Goal: Task Accomplishment & Management: Complete application form

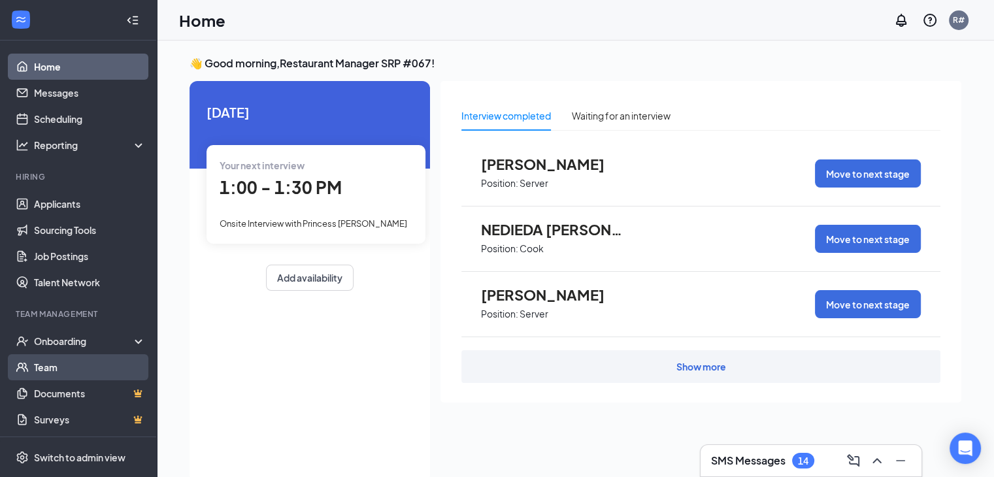
click at [50, 367] on link "Team" at bounding box center [90, 367] width 112 height 26
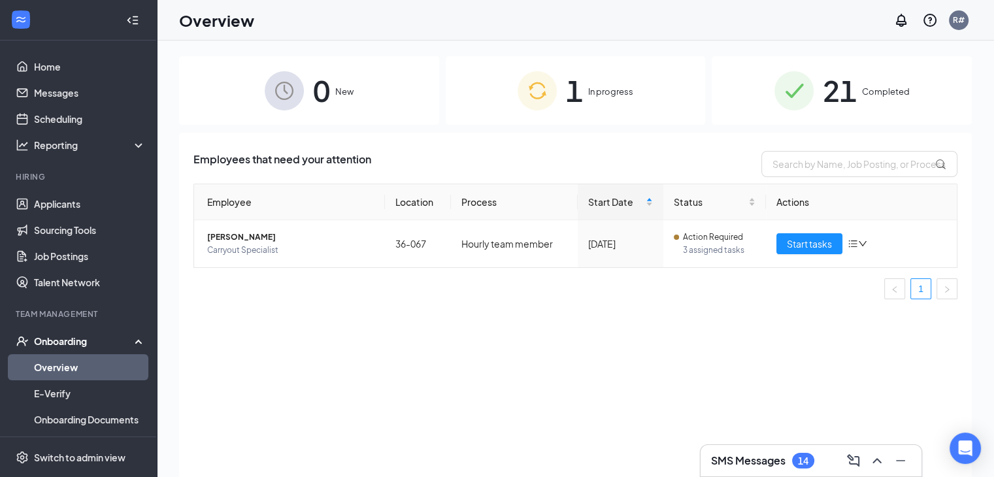
click at [599, 90] on span "In progress" at bounding box center [610, 91] width 45 height 13
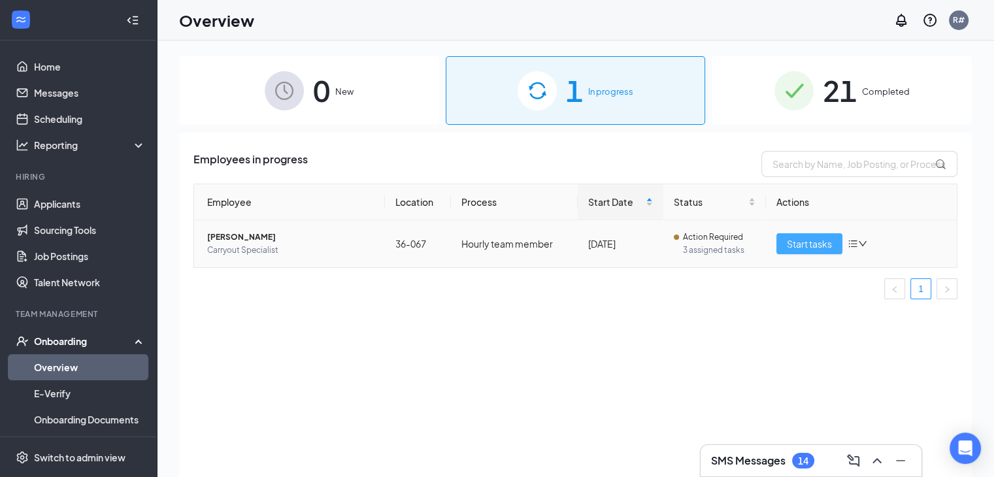
click at [807, 239] on span "Start tasks" at bounding box center [809, 244] width 45 height 14
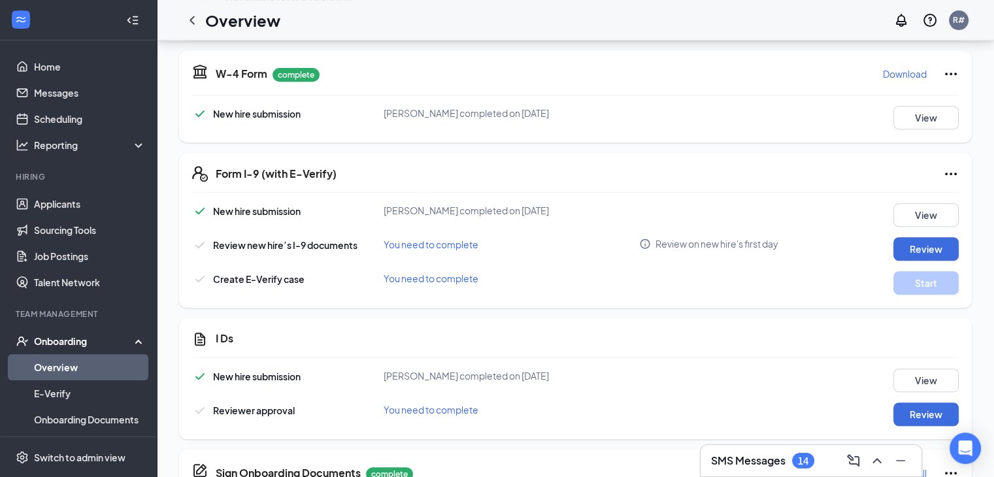
scroll to position [588, 0]
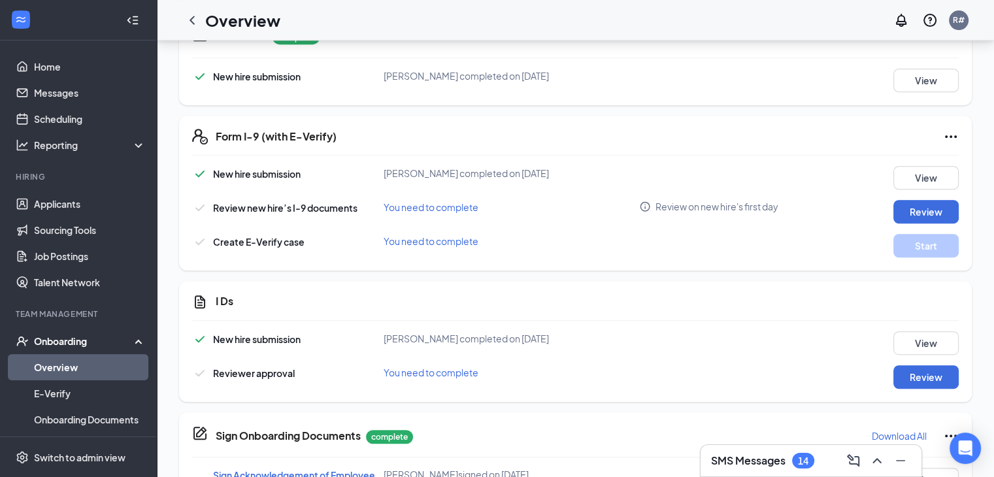
drag, startPoint x: 374, startPoint y: 306, endPoint x: 384, endPoint y: 252, distance: 55.3
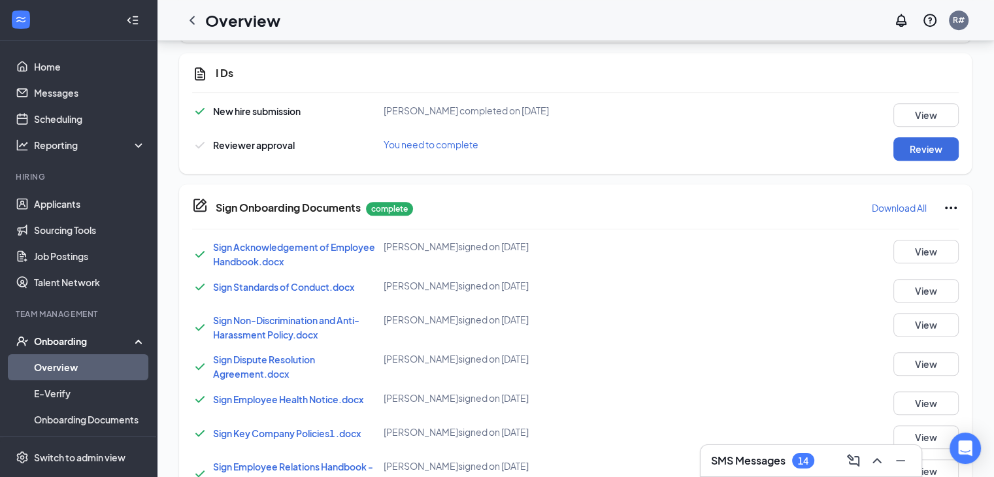
scroll to position [823, 0]
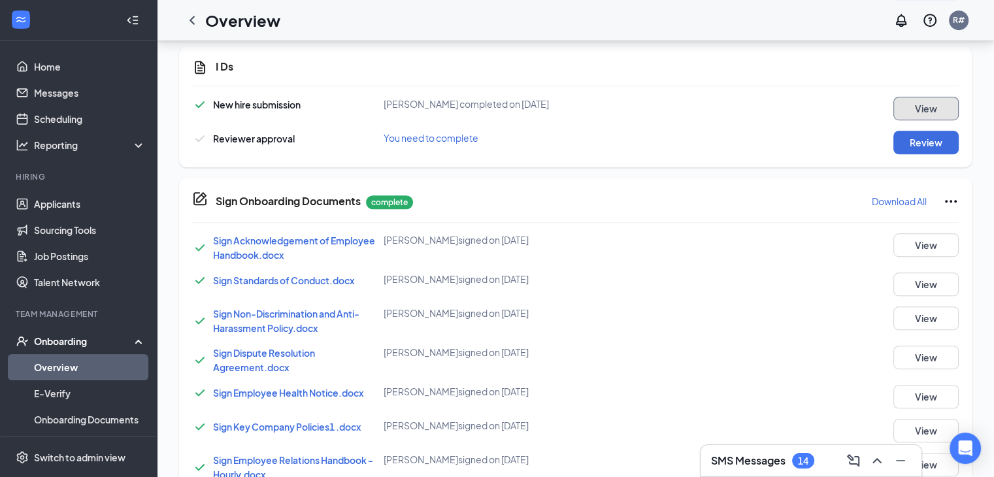
click at [915, 112] on button "View" at bounding box center [926, 109] width 65 height 24
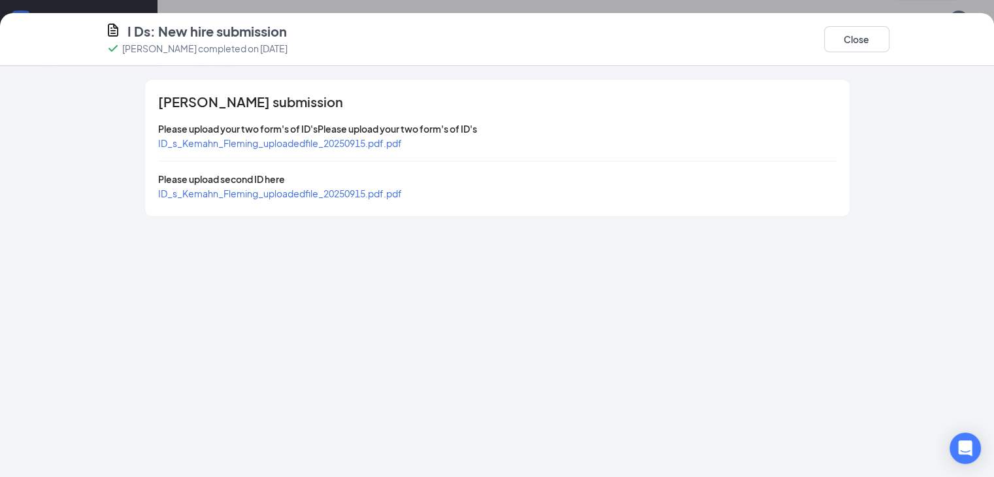
click at [190, 146] on span "ID_s_Kemahn_Fleming_uploadedfile_20250915.pdf.pdf" at bounding box center [280, 143] width 244 height 12
click at [184, 192] on span "ID_s_Kemahn_Fleming_uploadedfile_20250915.pdf.pdf" at bounding box center [280, 194] width 244 height 12
click at [264, 197] on span "ID_s_Kemahn_Fleming_uploadedfile_20250915.pdf.pdf" at bounding box center [280, 194] width 244 height 12
click at [890, 44] on button "Close" at bounding box center [856, 39] width 65 height 26
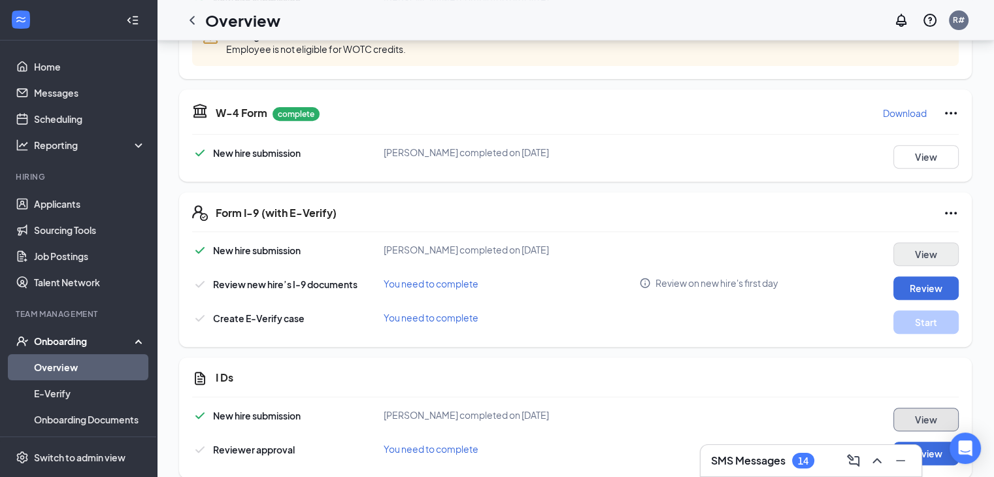
scroll to position [561, 0]
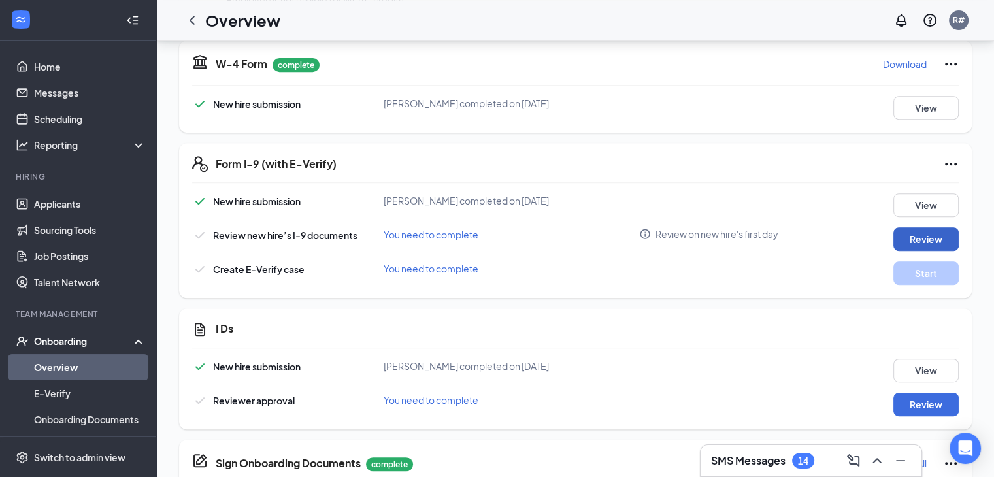
click at [919, 241] on button "Review" at bounding box center [926, 239] width 65 height 24
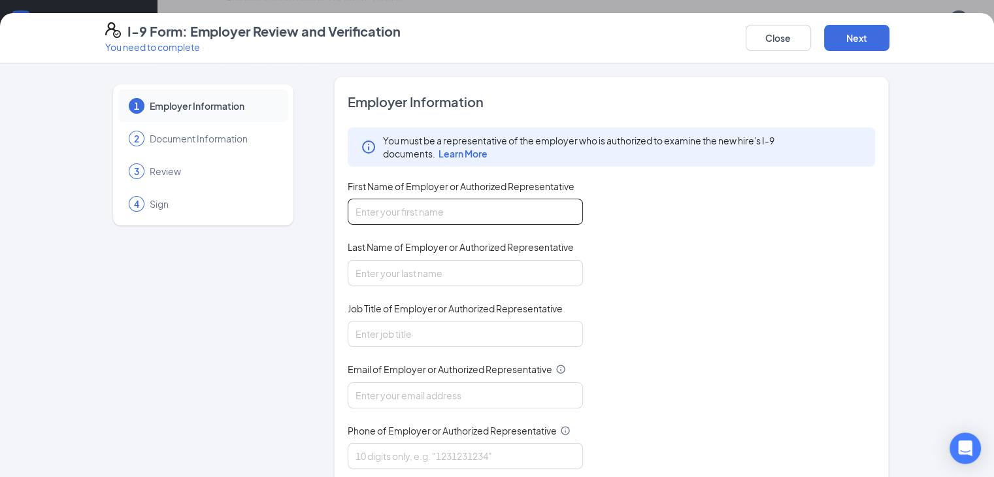
click at [397, 210] on input "First Name of Employer or Authorized Representative" at bounding box center [465, 212] width 235 height 26
type input "[PERSON_NAME]"
type input "[EMAIL_ADDRESS][DOMAIN_NAME]"
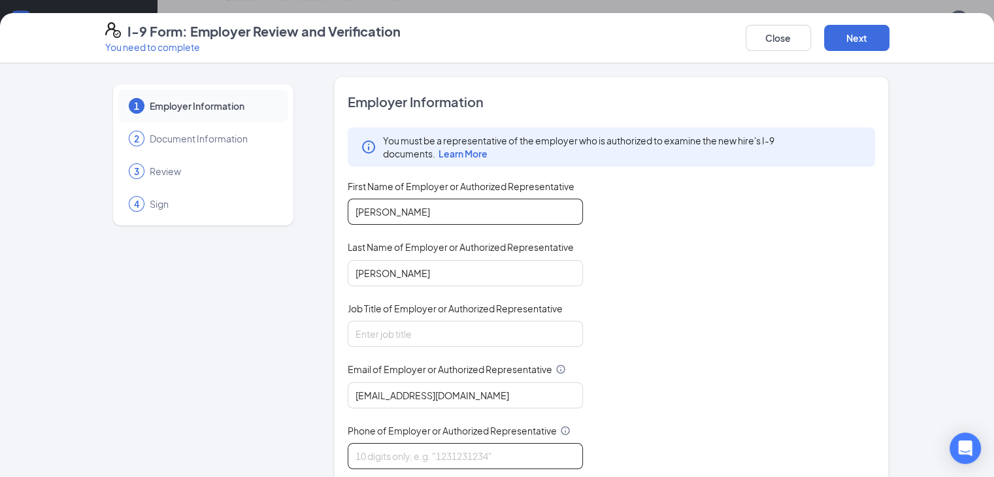
type input "9549173463"
click at [405, 328] on input "Job Title of Employer or Authorized Representative" at bounding box center [465, 334] width 235 height 26
type input "gm"
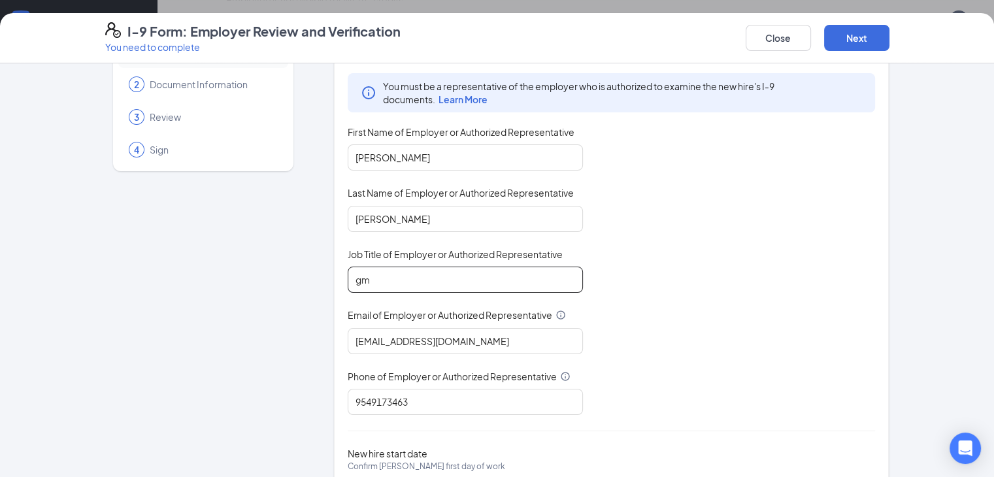
scroll to position [0, 0]
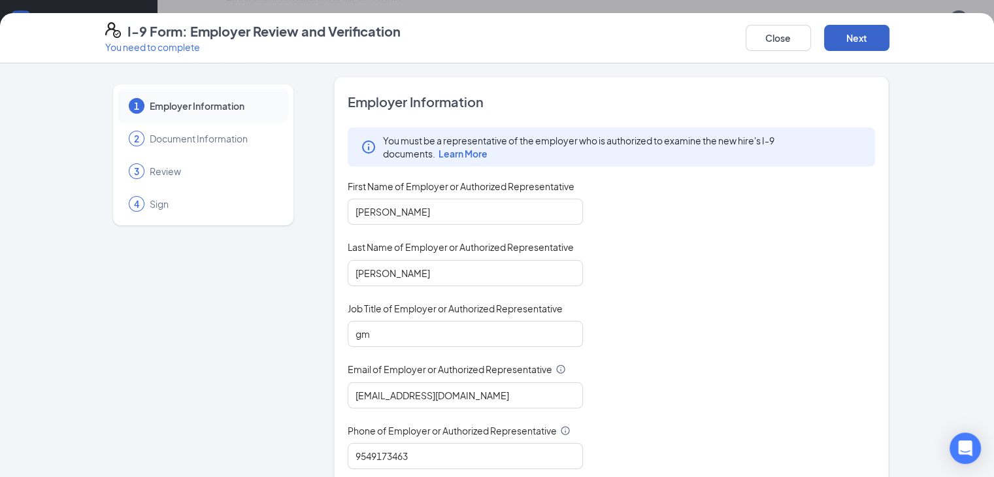
click at [890, 40] on button "Next" at bounding box center [856, 38] width 65 height 26
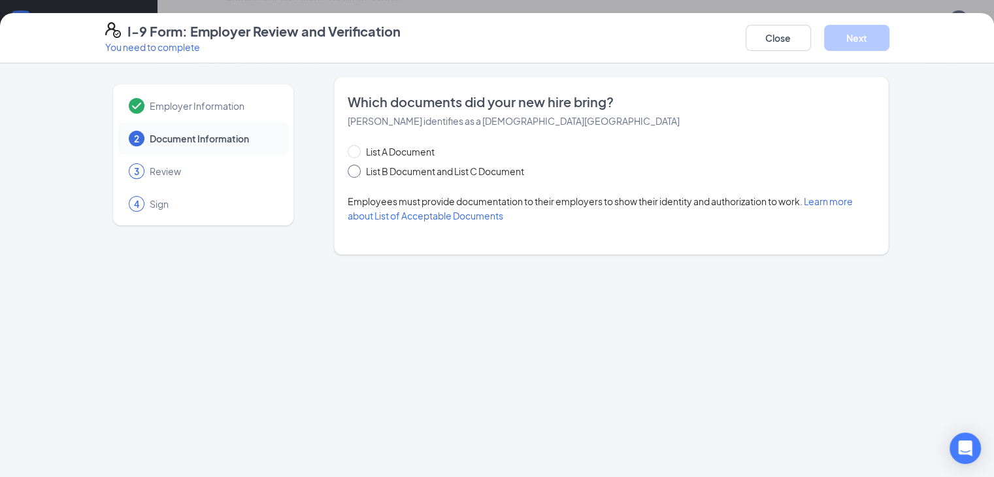
click at [348, 174] on span at bounding box center [354, 171] width 13 height 13
click at [348, 174] on input "List B Document and List C Document" at bounding box center [352, 169] width 9 height 9
radio input "true"
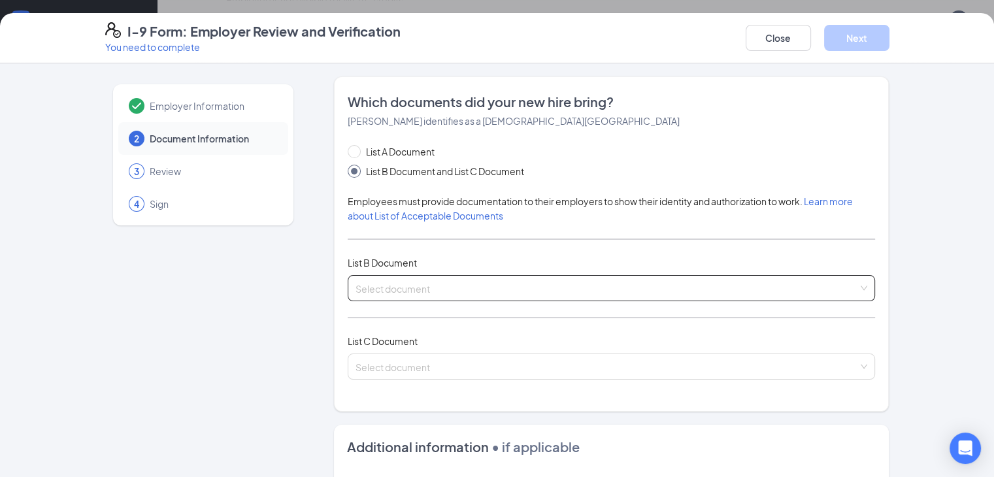
click at [356, 288] on input "search" at bounding box center [607, 286] width 503 height 20
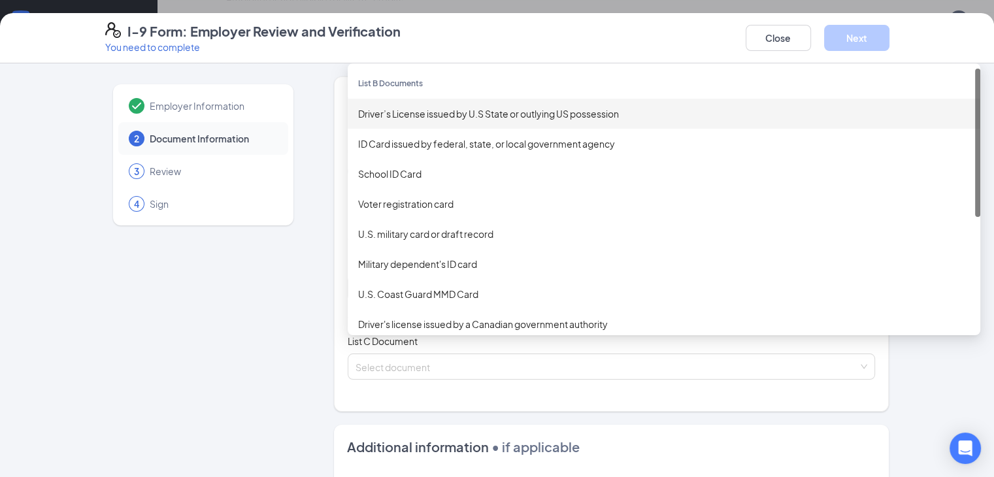
click at [358, 116] on div "Driver’s License issued by U.S State or outlying US possession" at bounding box center [664, 114] width 612 height 14
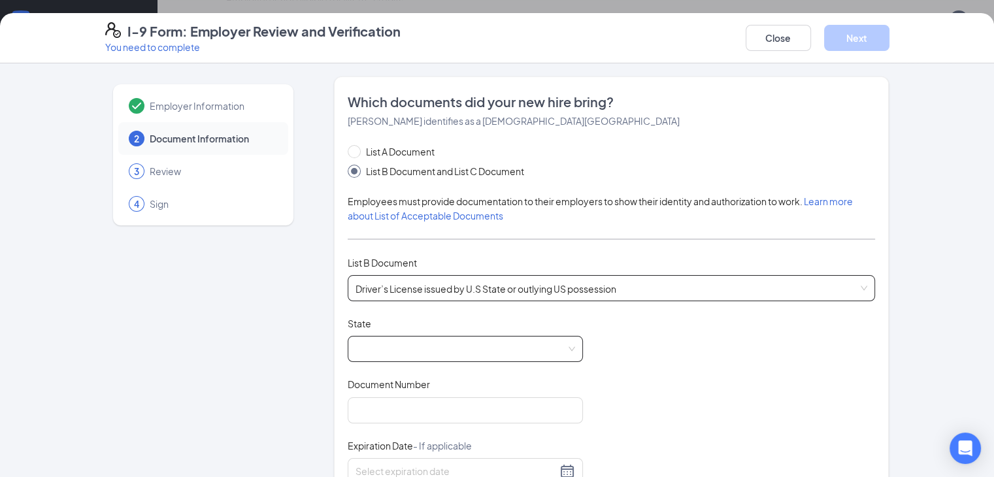
click at [356, 354] on span at bounding box center [466, 349] width 220 height 25
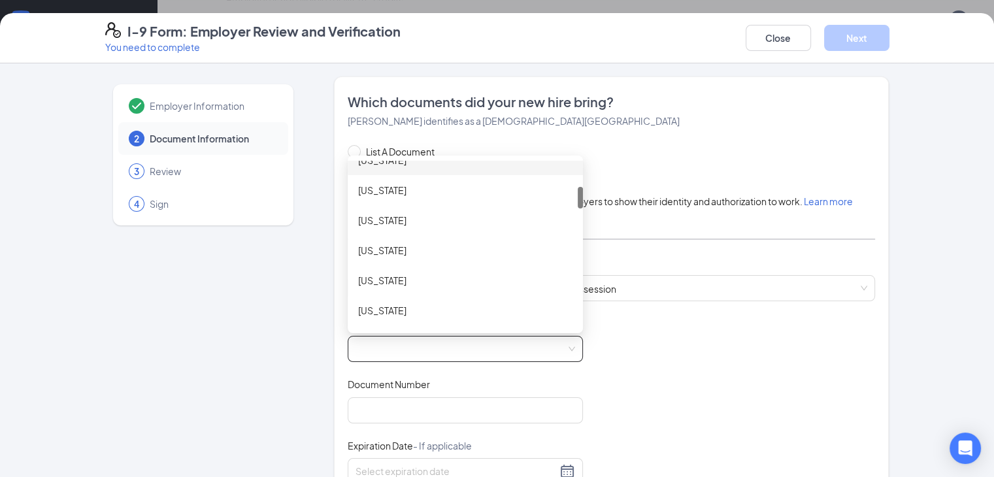
scroll to position [196, 0]
click at [348, 273] on div "[US_STATE]" at bounding box center [465, 280] width 235 height 30
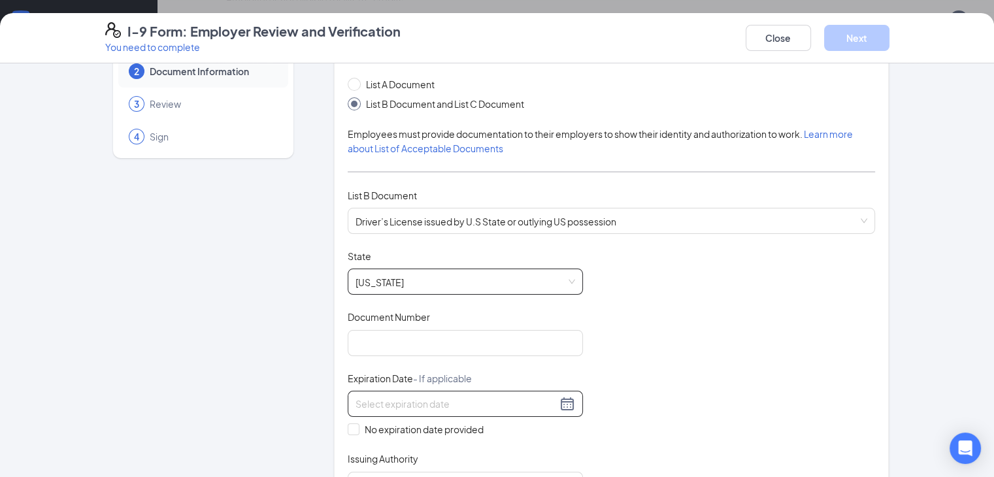
scroll to position [131, 0]
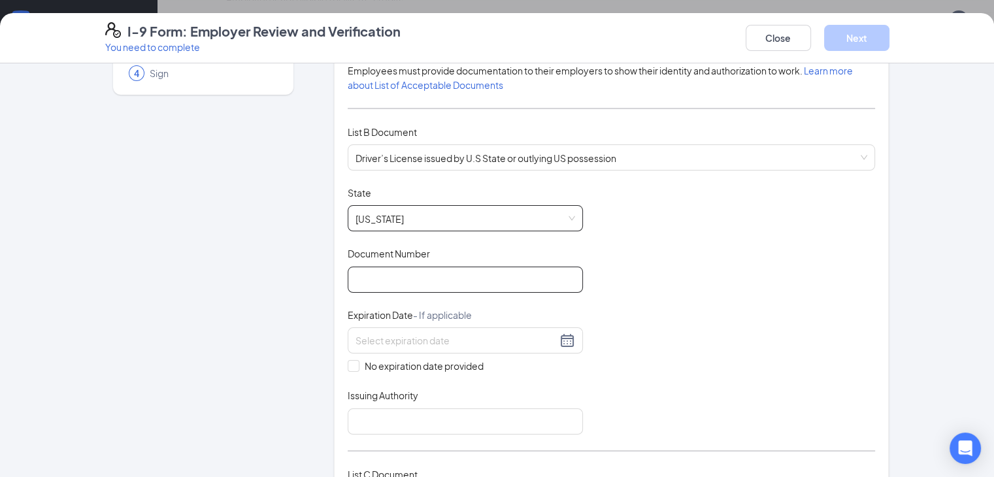
click at [348, 274] on input "Document Number" at bounding box center [465, 280] width 235 height 26
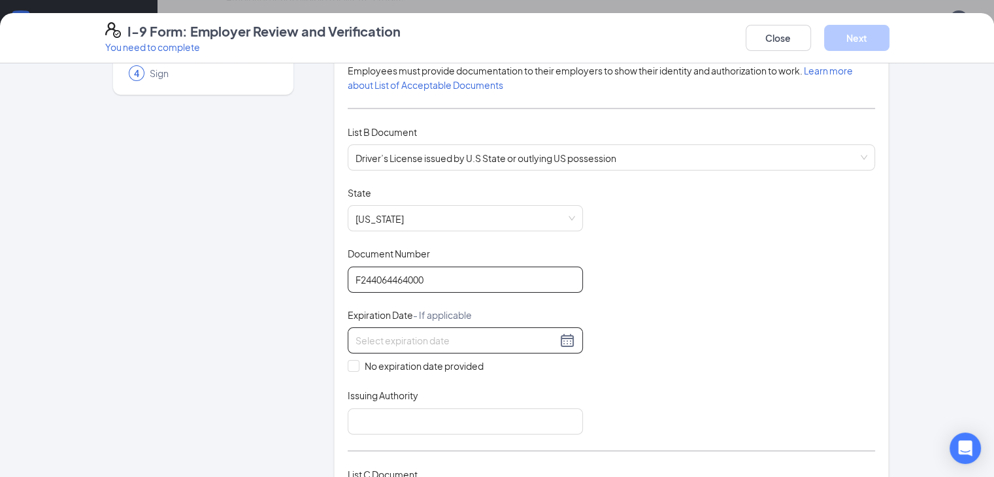
type input "F244064464000"
click at [369, 339] on input at bounding box center [456, 340] width 201 height 14
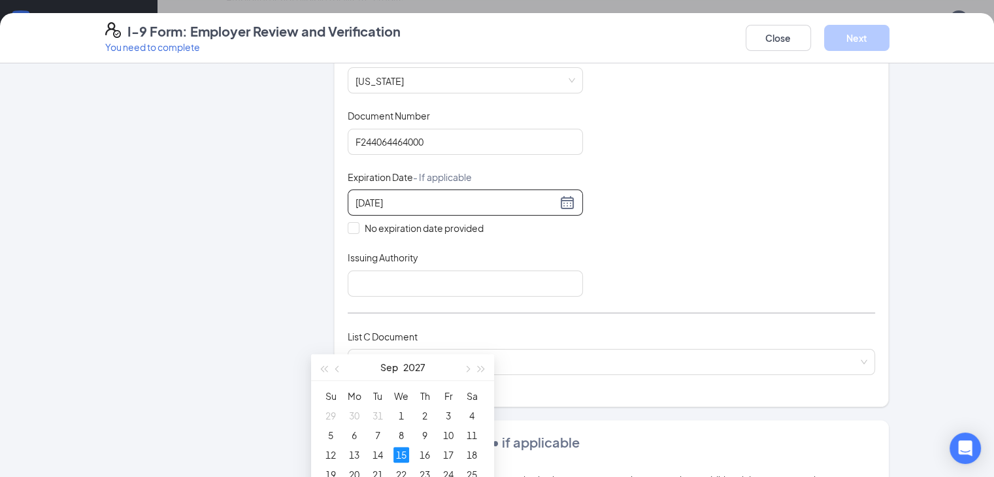
scroll to position [327, 0]
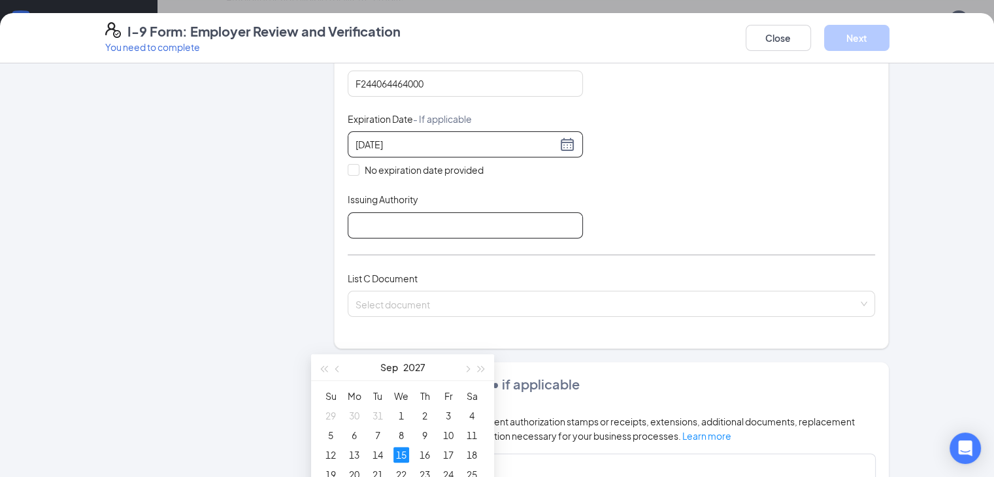
type input "[DATE]"
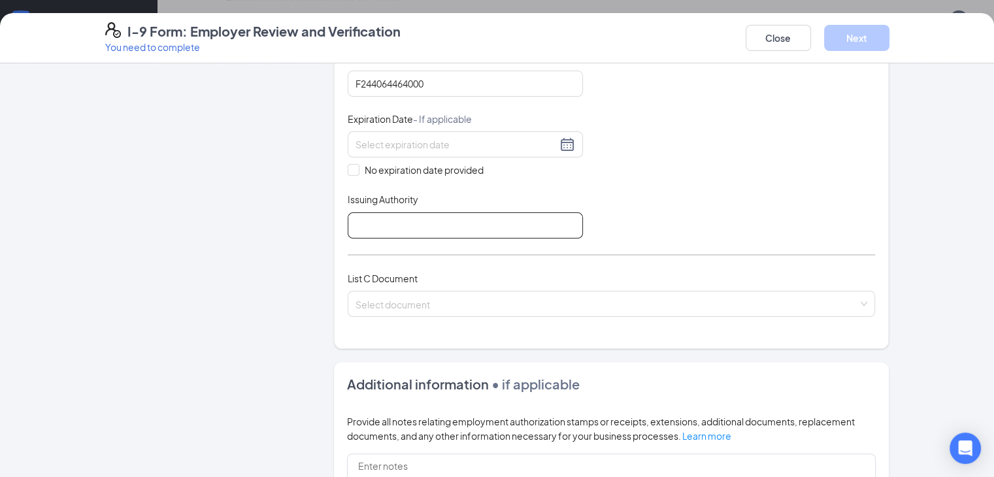
click at [363, 226] on input "Issuing Authority" at bounding box center [465, 225] width 235 height 26
type input "FL"
click at [356, 148] on input at bounding box center [456, 144] width 201 height 14
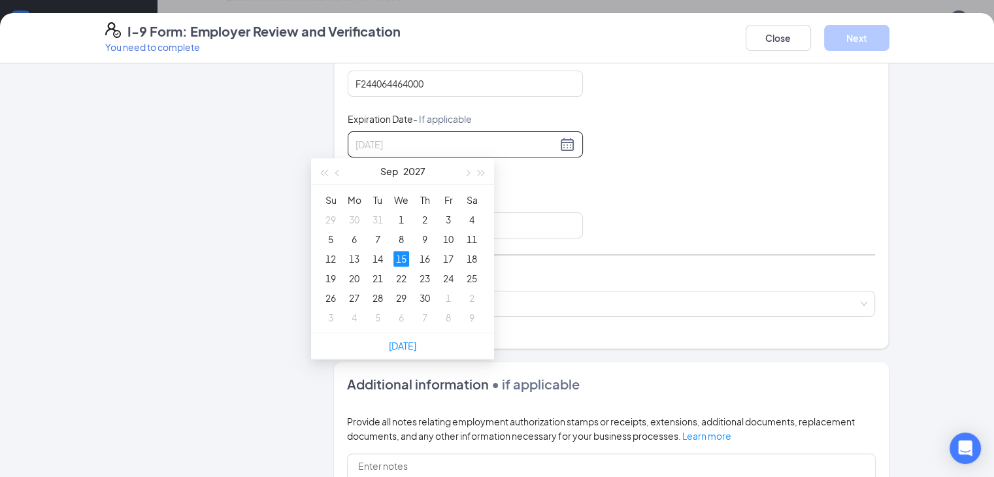
click at [405, 261] on div "15" at bounding box center [402, 259] width 16 height 16
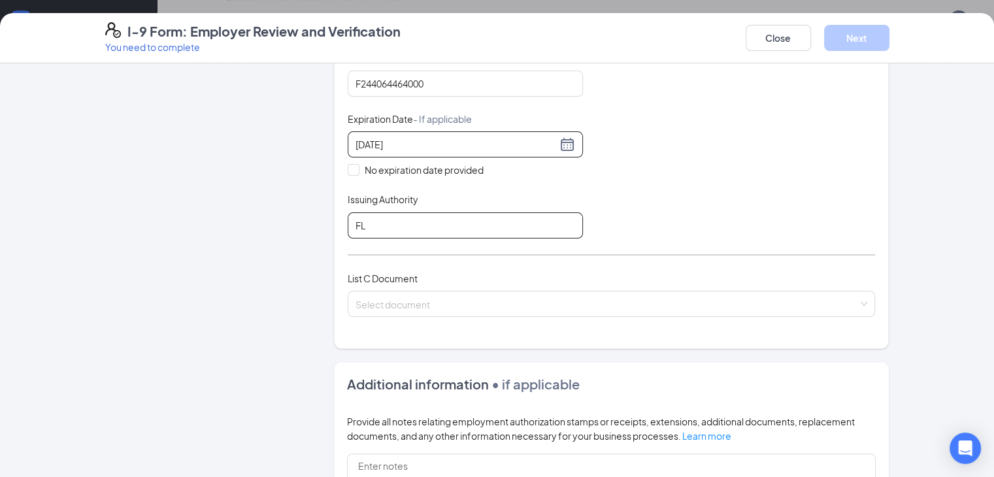
type input "[DATE]"
click at [358, 228] on input "FL" at bounding box center [465, 225] width 235 height 26
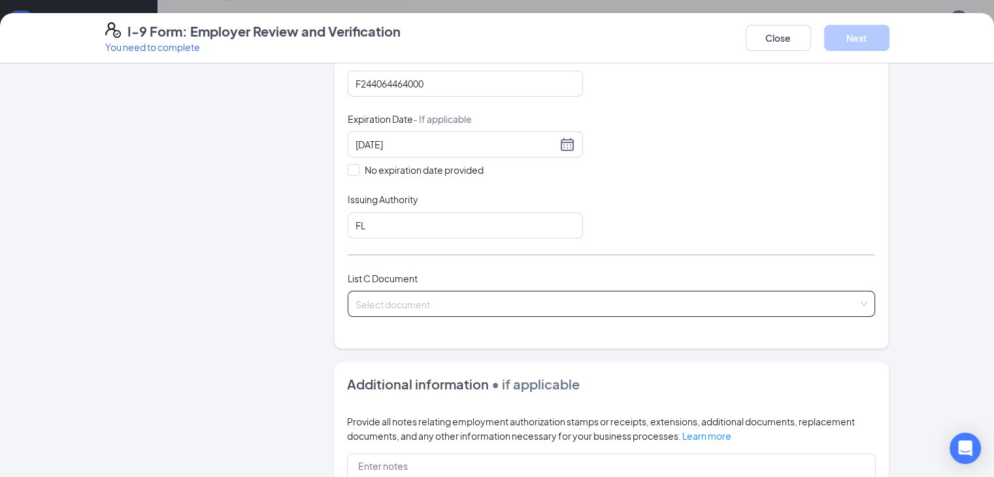
click at [356, 307] on input "search" at bounding box center [607, 302] width 503 height 20
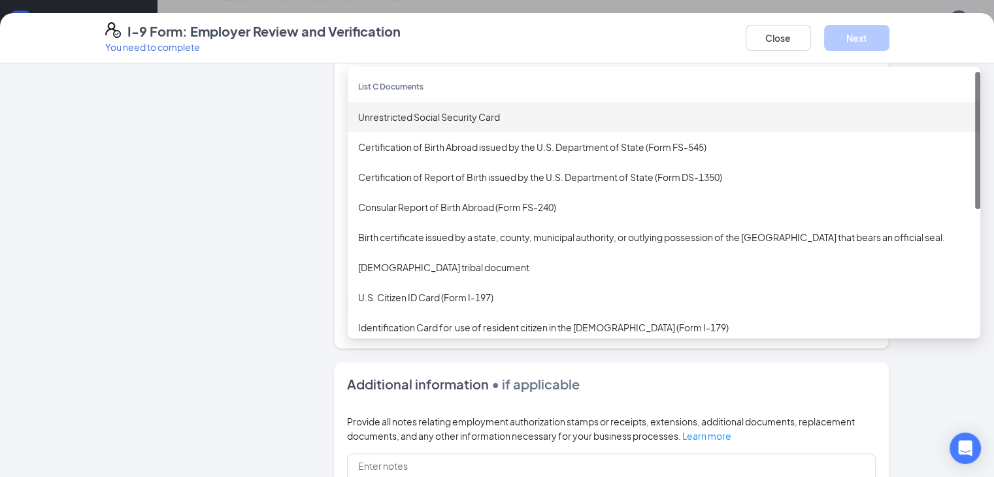
click at [358, 115] on div "Unrestricted Social Security Card" at bounding box center [664, 117] width 612 height 14
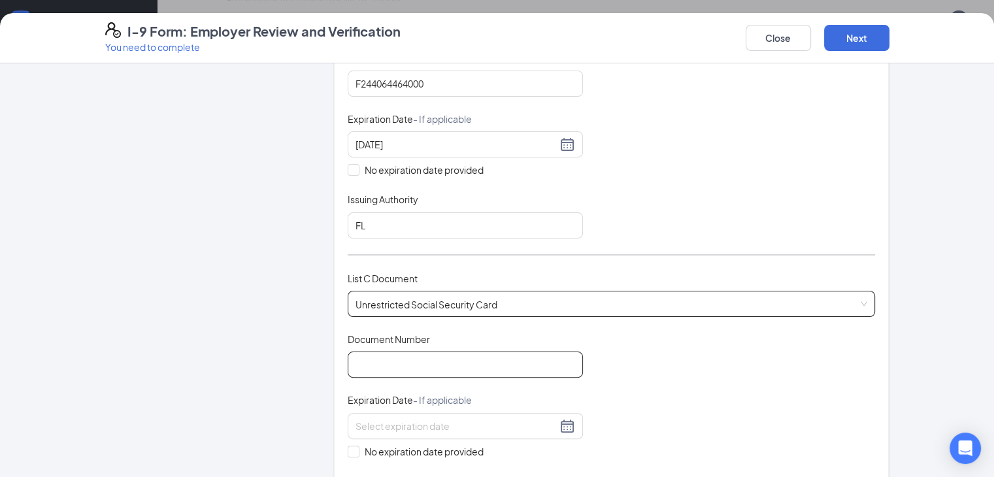
click at [348, 359] on input "Document Number" at bounding box center [465, 365] width 235 height 26
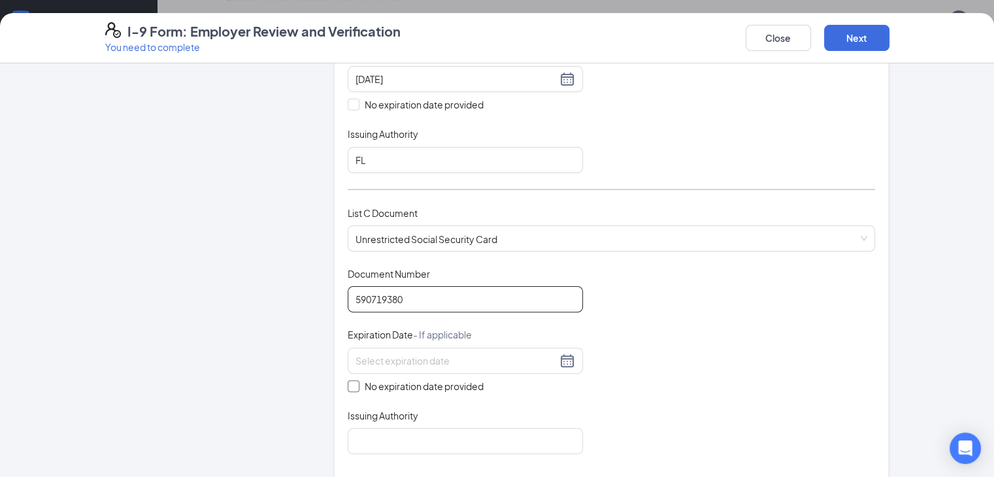
type input "590719380"
click at [348, 382] on input "No expiration date provided" at bounding box center [352, 384] width 9 height 9
checkbox input "true"
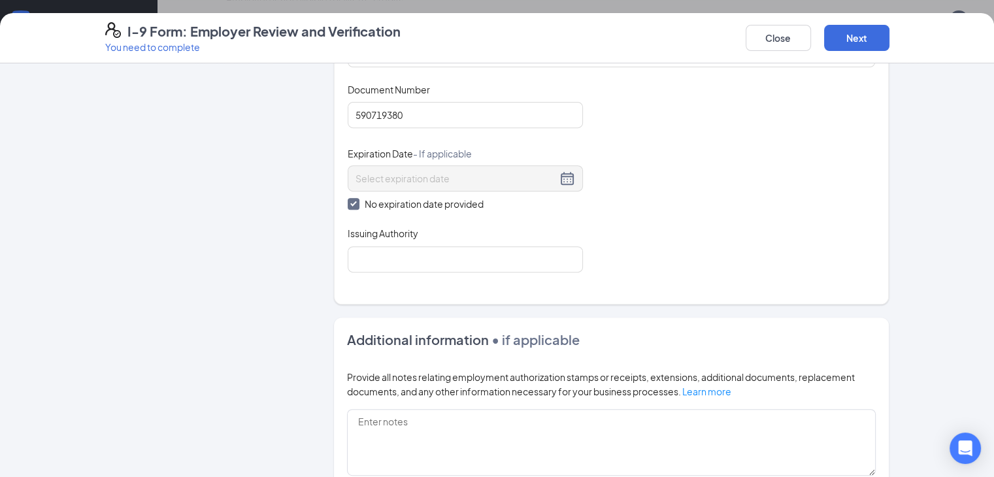
scroll to position [588, 0]
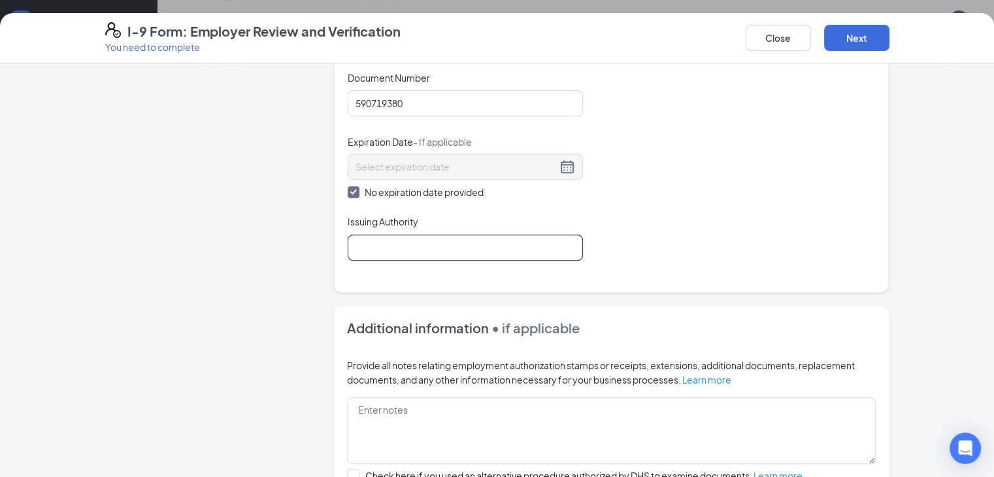
click at [348, 236] on input "Issuing Authority" at bounding box center [465, 248] width 235 height 26
type input "Social Security Administration"
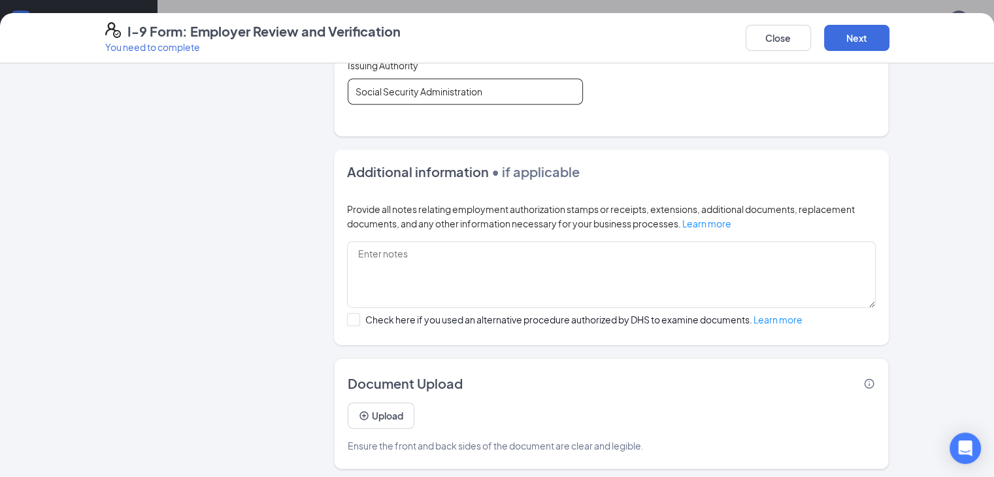
scroll to position [692, 0]
click at [890, 46] on button "Next" at bounding box center [856, 38] width 65 height 26
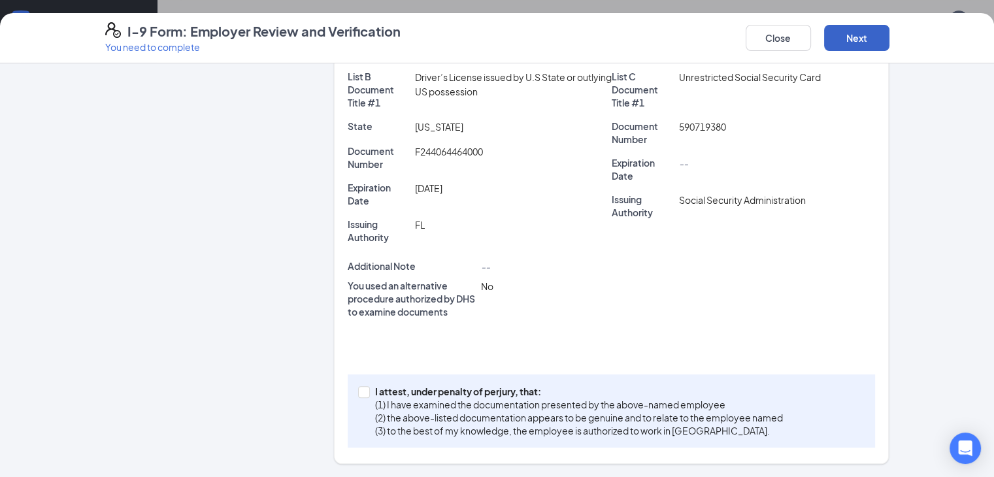
scroll to position [279, 0]
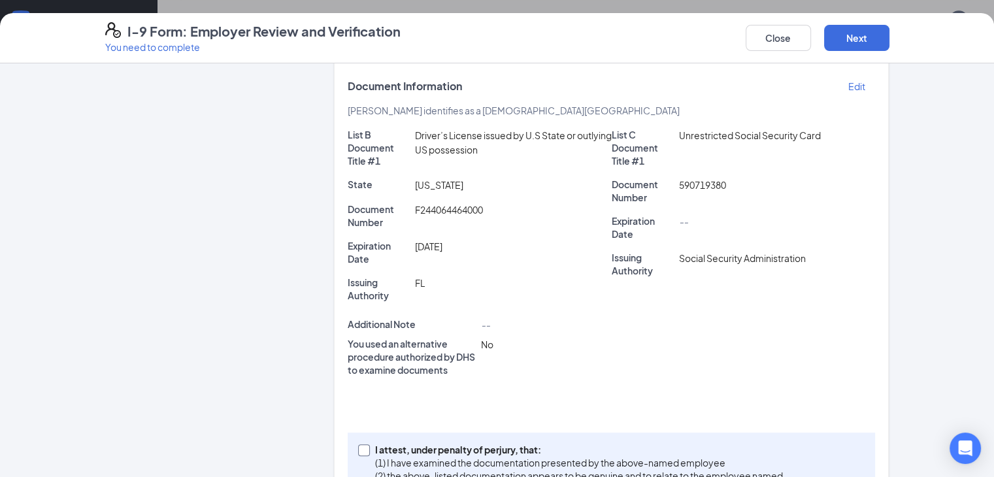
click at [358, 445] on input "I attest, under penalty of [PERSON_NAME], that: (1) I have examined the documen…" at bounding box center [362, 449] width 9 height 9
checkbox input "true"
click at [890, 42] on button "Next" at bounding box center [856, 38] width 65 height 26
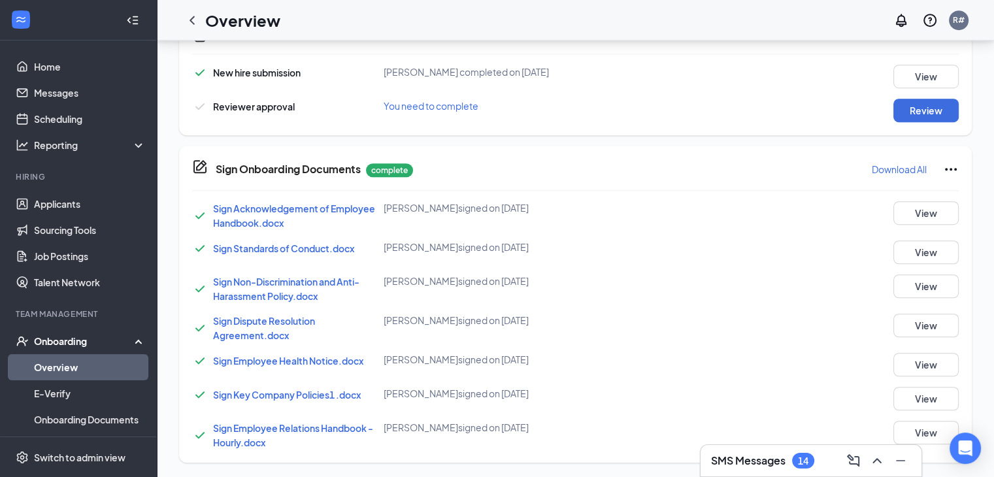
scroll to position [560, 0]
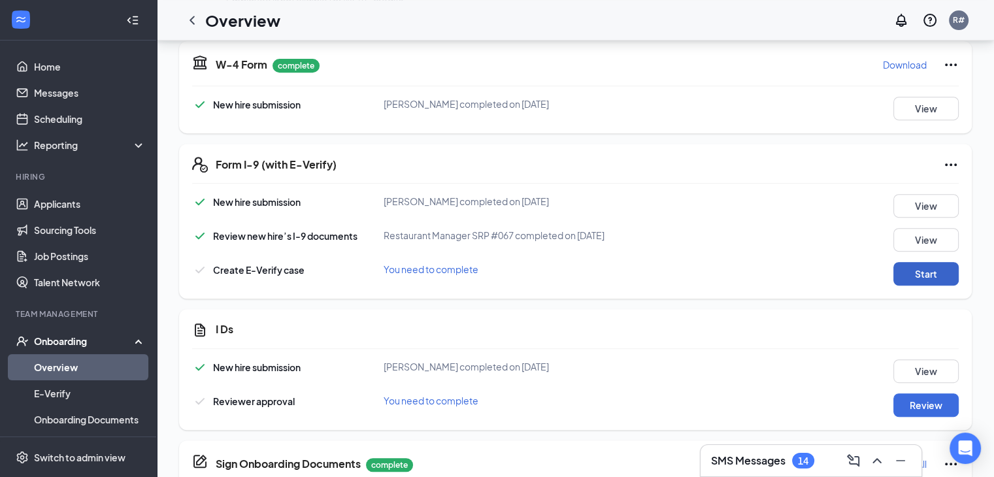
click at [920, 275] on button "Start" at bounding box center [926, 274] width 65 height 24
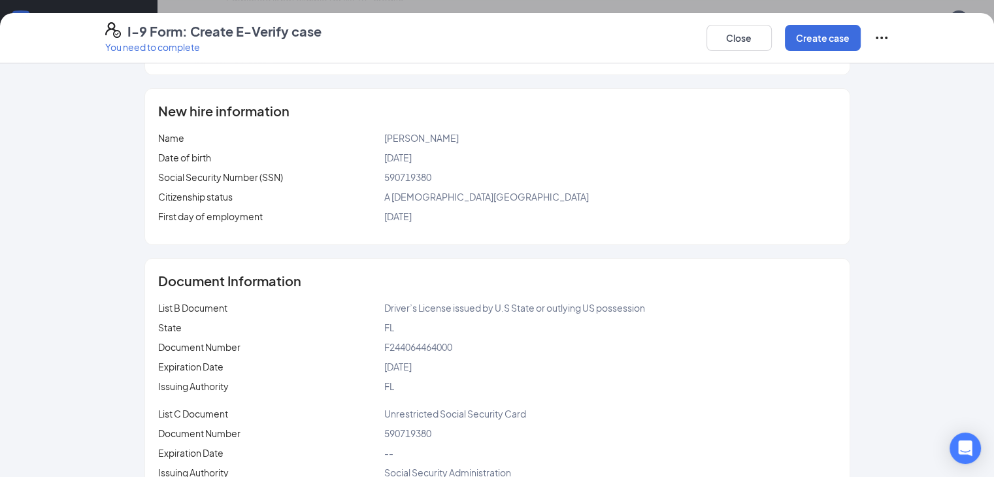
scroll to position [0, 0]
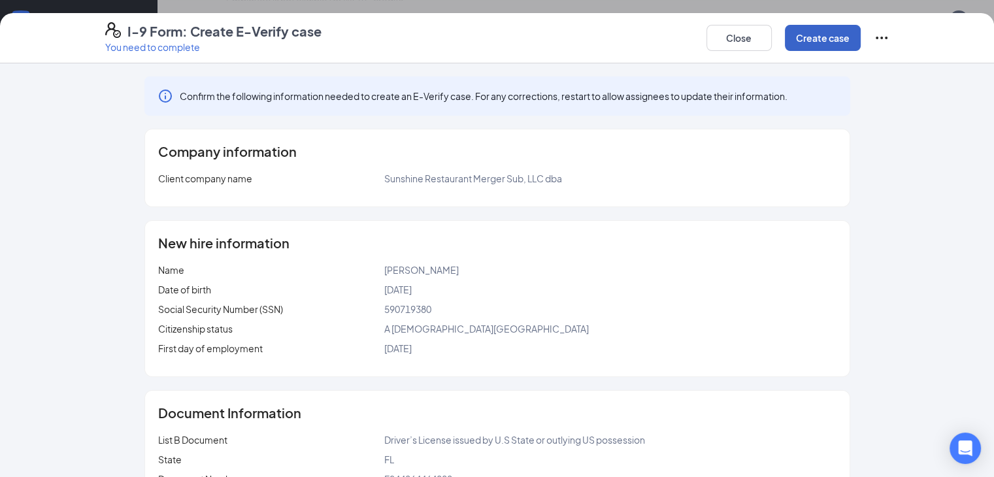
click at [861, 37] on button "Create case" at bounding box center [823, 38] width 76 height 26
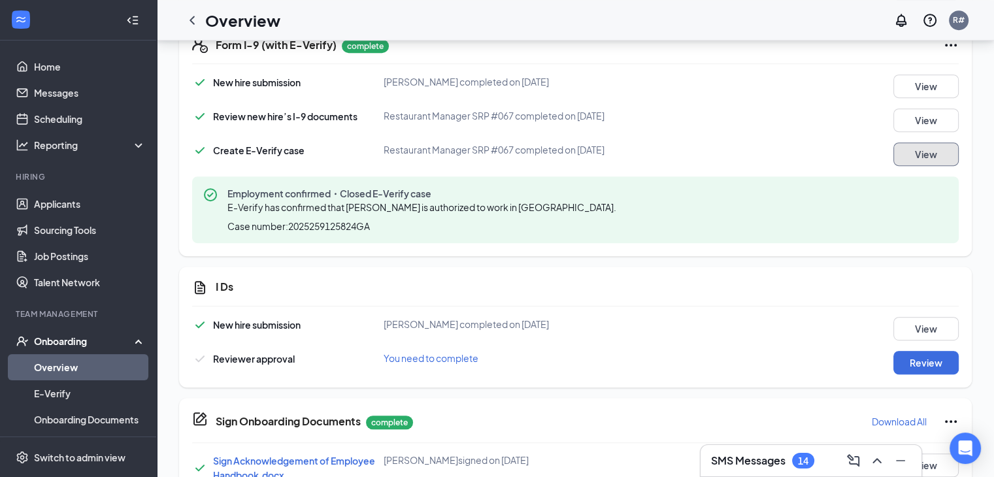
scroll to position [691, 0]
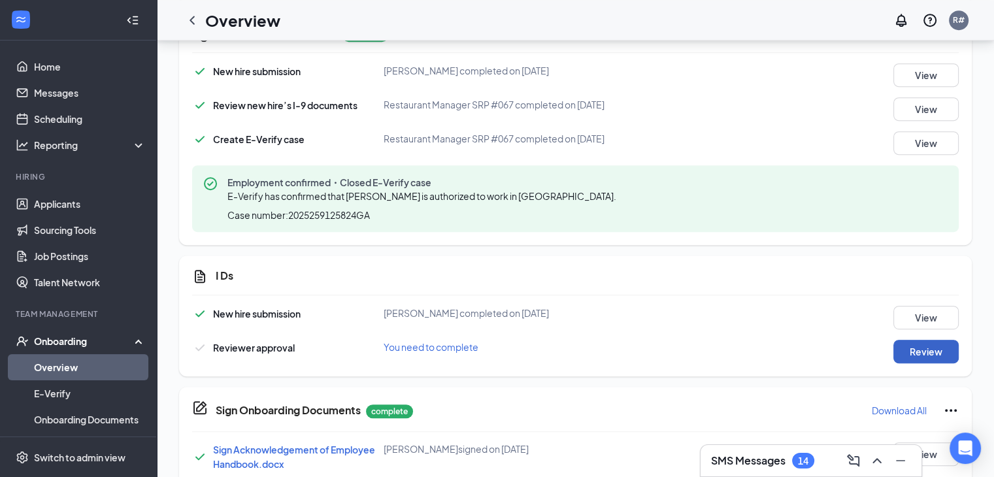
click at [928, 354] on button "Review" at bounding box center [926, 352] width 65 height 24
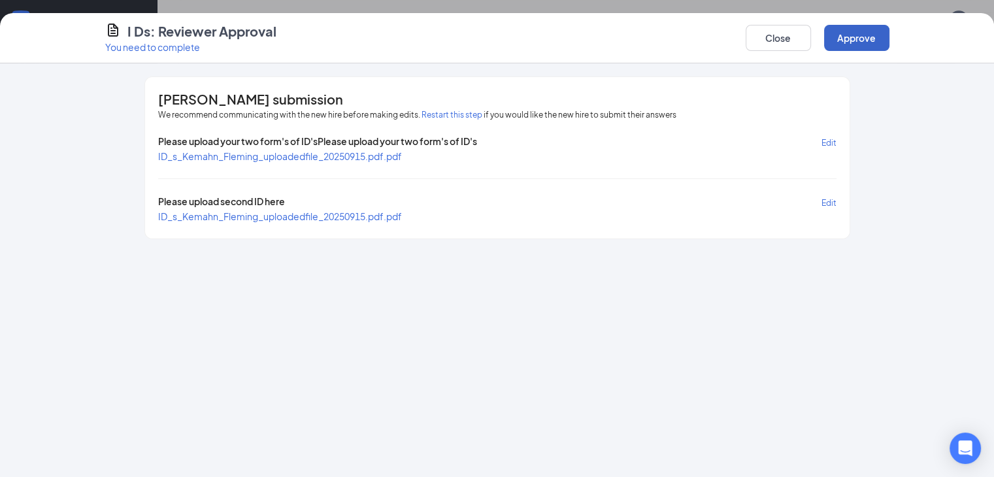
click at [890, 31] on button "Approve" at bounding box center [856, 38] width 65 height 26
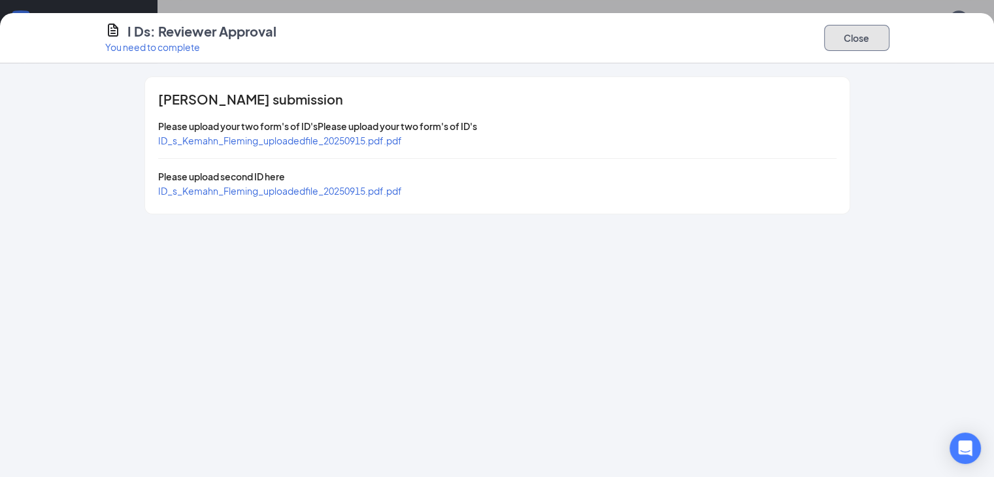
click at [890, 35] on button "Close" at bounding box center [856, 38] width 65 height 26
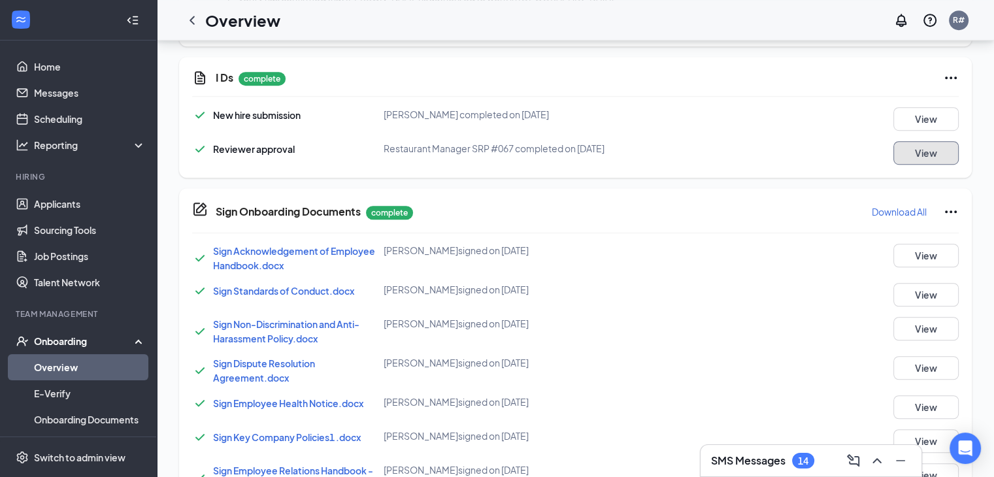
scroll to position [937, 0]
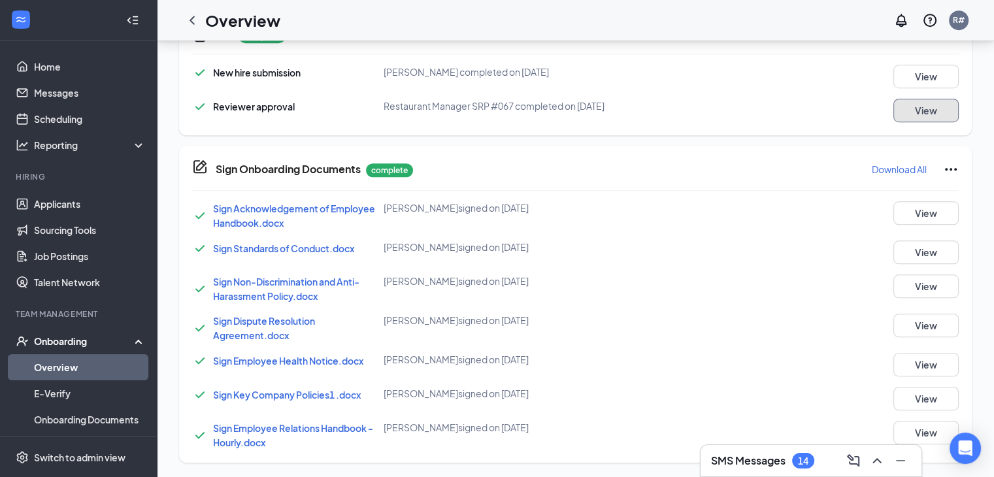
click at [920, 106] on button "View" at bounding box center [926, 111] width 65 height 24
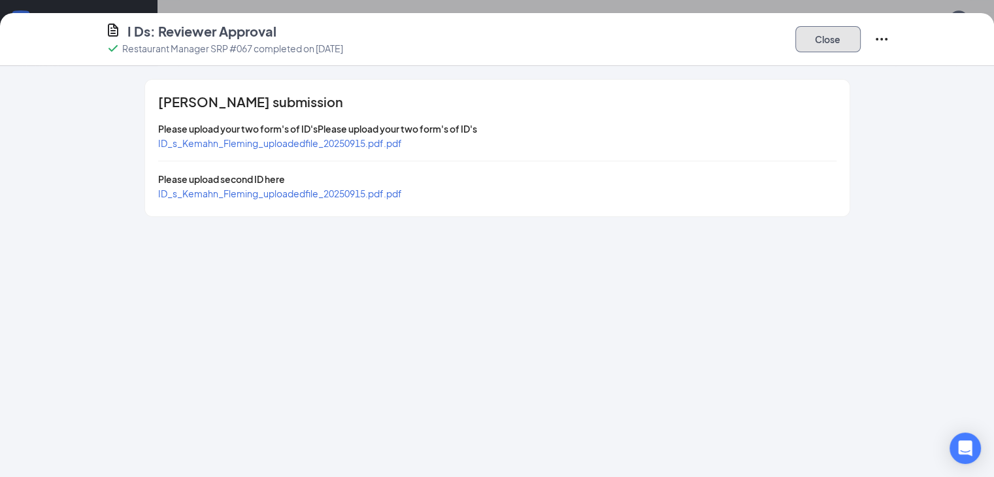
click at [861, 47] on button "Close" at bounding box center [828, 39] width 65 height 26
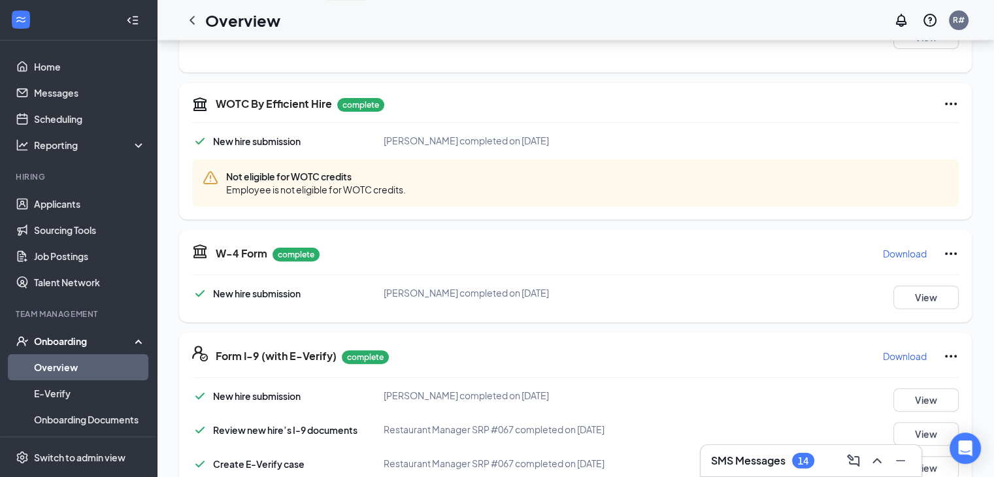
scroll to position [349, 0]
